Goal: Feedback & Contribution: Submit feedback/report problem

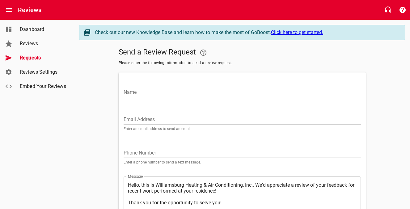
scroll to position [59, 0]
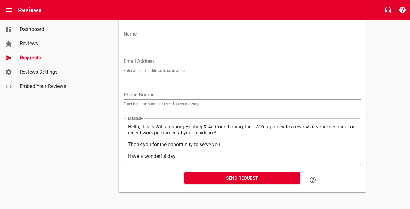
click at [151, 58] on input "Email Address" at bounding box center [242, 61] width 237 height 10
paste input "[EMAIL_ADDRESS][DOMAIN_NAME]"
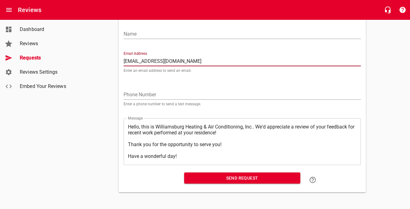
type input "[EMAIL_ADDRESS][DOMAIN_NAME]"
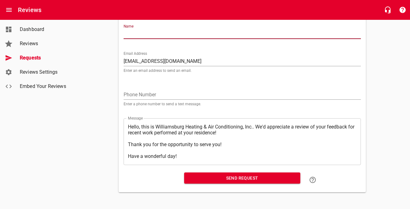
click at [153, 33] on input "Name" at bounding box center [242, 34] width 237 height 10
type input "[PERSON_NAME]"
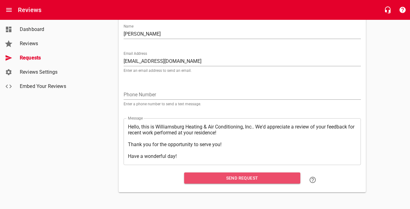
click at [230, 177] on span "Send Request" at bounding box center [242, 178] width 106 height 8
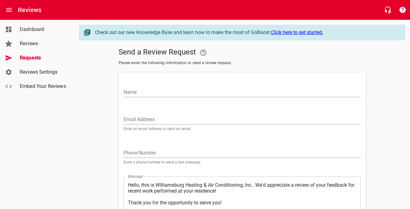
scroll to position [59, 0]
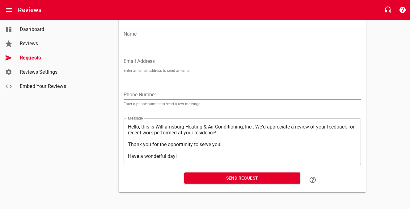
click at [132, 61] on input "Email Address" at bounding box center [242, 61] width 237 height 10
paste input "[EMAIL_ADDRESS][DOMAIN_NAME]"
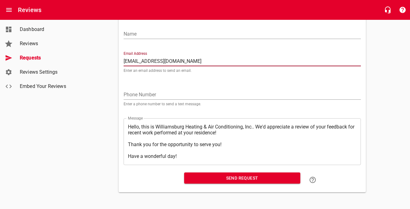
type input "[EMAIL_ADDRESS][DOMAIN_NAME]"
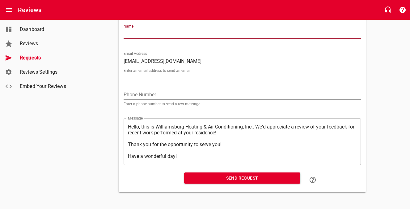
click at [144, 33] on input "Name" at bounding box center [242, 34] width 237 height 10
type input "[PERSON_NAME]"
click at [197, 176] on span "Send Request" at bounding box center [242, 178] width 106 height 8
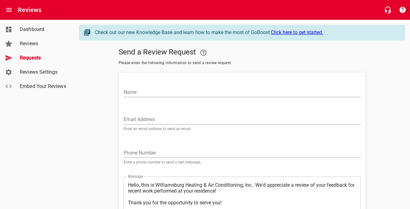
scroll to position [59, 0]
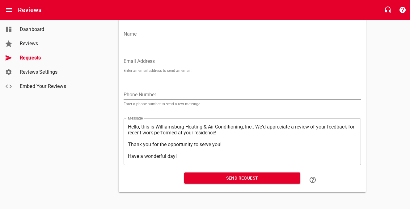
click at [144, 60] on input "Email Address" at bounding box center [242, 61] width 237 height 10
paste input "[PERSON_NAME][EMAIL_ADDRESS][PERSON_NAME][DOMAIN_NAME]"
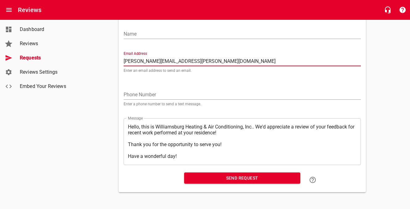
type input "[PERSON_NAME][EMAIL_ADDRESS][PERSON_NAME][DOMAIN_NAME]"
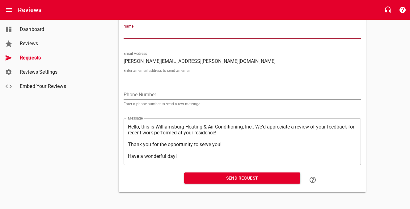
click at [150, 35] on input "Name" at bounding box center [242, 34] width 237 height 10
type input "c"
type input "[PERSON_NAME]"
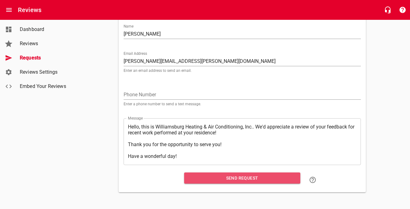
click at [217, 178] on span "Send Request" at bounding box center [242, 178] width 106 height 8
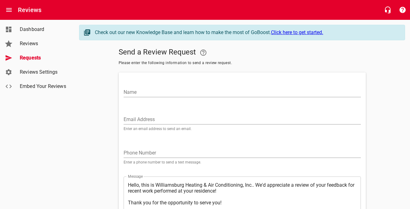
scroll to position [59, 0]
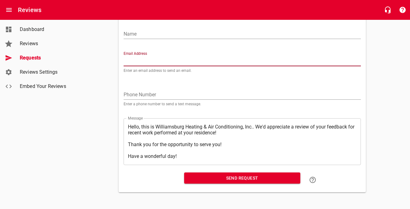
click at [176, 56] on input "Email Address" at bounding box center [242, 61] width 237 height 10
paste input "[EMAIL_ADDRESS][DOMAIN_NAME]"
type input "[EMAIL_ADDRESS][DOMAIN_NAME]"
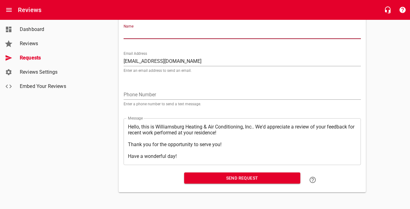
click at [171, 36] on input "Name" at bounding box center [242, 34] width 237 height 10
type input "[PERSON_NAME]"
click at [209, 176] on span "Send Request" at bounding box center [242, 178] width 106 height 8
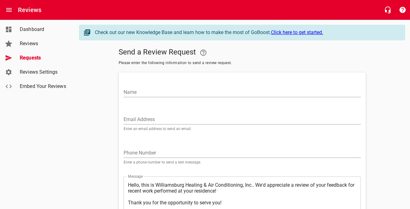
scroll to position [59, 0]
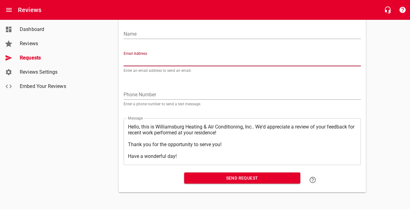
click at [154, 59] on input "Email Address" at bounding box center [242, 61] width 237 height 10
paste input "[EMAIL_ADDRESS][DOMAIN_NAME]"
type input "[EMAIL_ADDRESS][DOMAIN_NAME]"
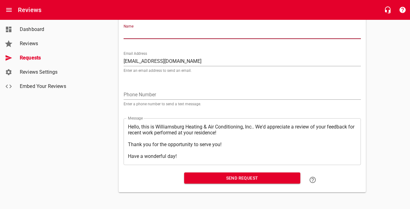
click at [160, 31] on input "Name" at bounding box center [242, 34] width 237 height 10
type input "[PERSON_NAME]"
click at [219, 176] on span "Send Request" at bounding box center [242, 178] width 106 height 8
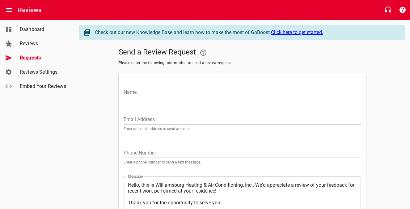
scroll to position [59, 0]
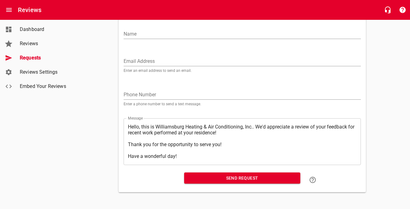
click at [152, 60] on input "Email Address" at bounding box center [242, 61] width 237 height 10
paste input "[EMAIL_ADDRESS][PERSON_NAME][DOMAIN_NAME]"
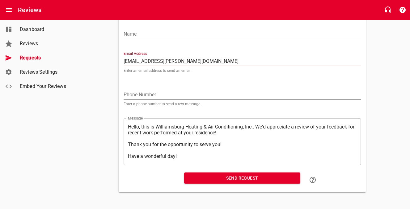
type input "[EMAIL_ADDRESS][PERSON_NAME][DOMAIN_NAME]"
click at [157, 34] on input "Name" at bounding box center [242, 34] width 237 height 10
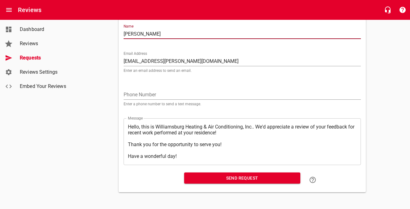
type input "[PERSON_NAME]"
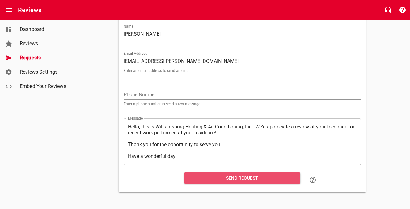
click at [198, 174] on span "Send Request" at bounding box center [242, 178] width 106 height 8
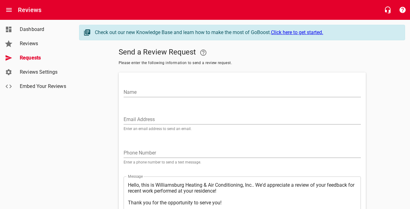
scroll to position [59, 0]
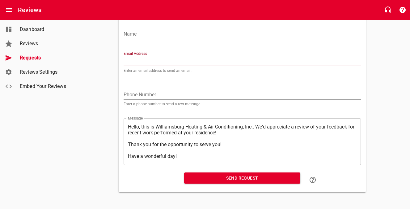
click at [173, 62] on input "Email Address" at bounding box center [242, 61] width 237 height 10
paste input "[EMAIL_ADDRESS][DOMAIN_NAME]"
type input "[EMAIL_ADDRESS][DOMAIN_NAME]"
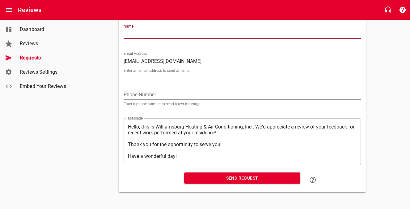
click at [171, 36] on input "Name" at bounding box center [242, 34] width 237 height 10
type input "V"
type input "[PERSON_NAME]"
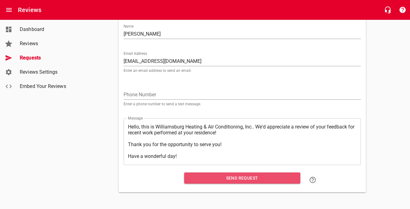
click at [201, 179] on span "Send Request" at bounding box center [242, 178] width 106 height 8
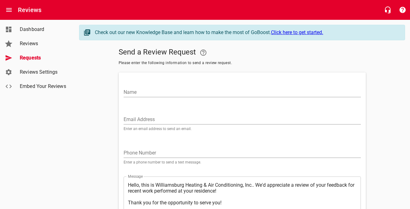
scroll to position [59, 0]
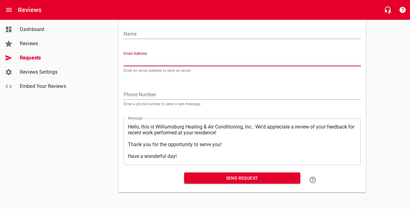
click at [172, 59] on input "Email Address" at bounding box center [242, 61] width 237 height 10
paste input "[EMAIL_ADDRESS][DOMAIN_NAME]"
type input "[EMAIL_ADDRESS][DOMAIN_NAME]"
click at [175, 34] on input "Name" at bounding box center [242, 34] width 237 height 10
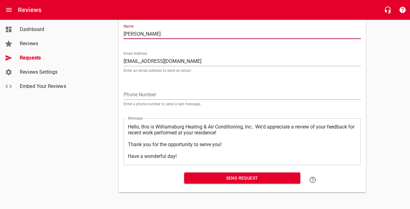
type input "[PERSON_NAME]"
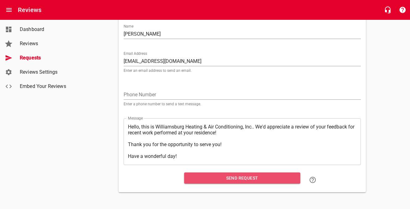
click at [212, 172] on button "Send Request" at bounding box center [242, 177] width 116 height 11
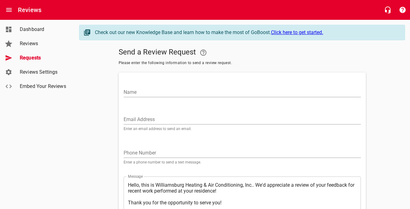
scroll to position [59, 0]
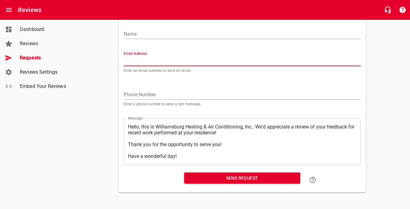
click at [154, 59] on input "Email Address" at bounding box center [242, 61] width 237 height 10
paste input "[EMAIL_ADDRESS][DOMAIN_NAME]"
type input "[EMAIL_ADDRESS][DOMAIN_NAME]"
click at [160, 34] on input "Name" at bounding box center [242, 34] width 237 height 10
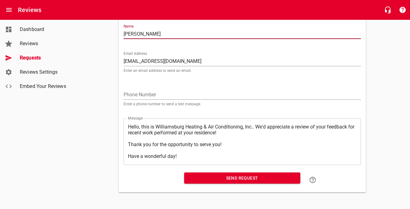
type input "[PERSON_NAME]"
click at [239, 178] on span "Send Request" at bounding box center [242, 178] width 106 height 8
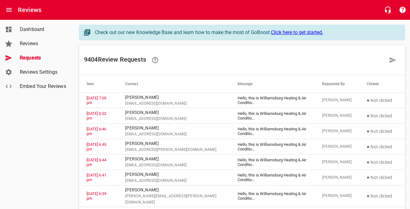
scroll to position [59, 0]
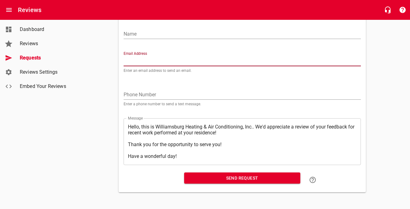
click at [171, 57] on input "Email Address" at bounding box center [242, 61] width 237 height 10
paste input "[EMAIL_ADDRESS][DOMAIN_NAME]"
type input "[EMAIL_ADDRESS][DOMAIN_NAME]"
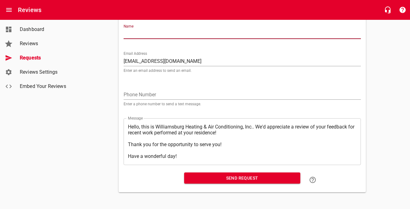
click at [171, 36] on input "Name" at bounding box center [242, 34] width 237 height 10
type input "[PERSON_NAME]"
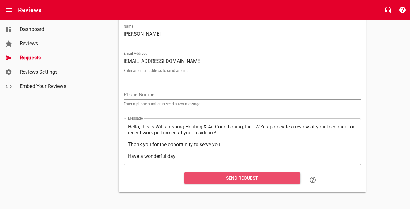
click at [204, 175] on span "Send Request" at bounding box center [242, 178] width 106 height 8
